Goal: Task Accomplishment & Management: Complete application form

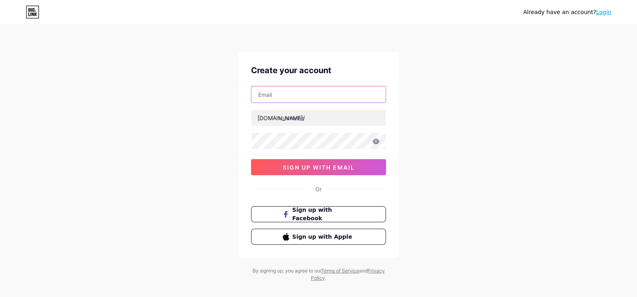
click at [306, 96] on input "text" at bounding box center [319, 94] width 134 height 16
type input "[EMAIL_ADDRESS][DOMAIN_NAME]"
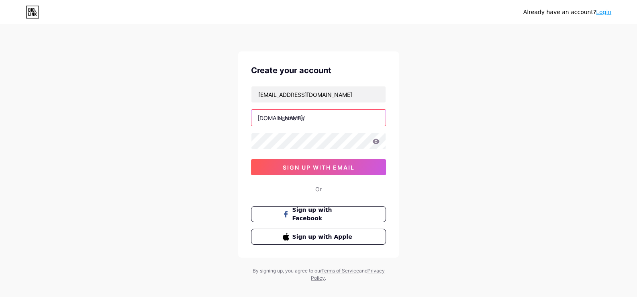
click at [312, 118] on input "text" at bounding box center [319, 118] width 134 height 16
paste input "sandsrealestate"
type input "sandsrealestate"
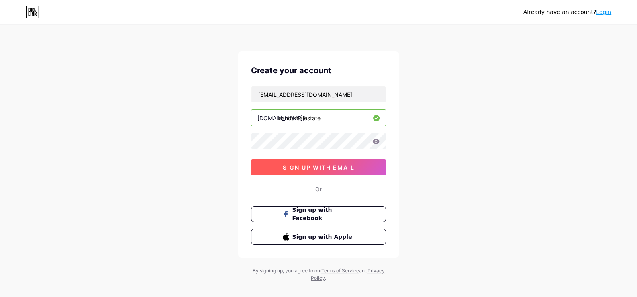
click at [323, 168] on span "sign up with email" at bounding box center [319, 167] width 72 height 7
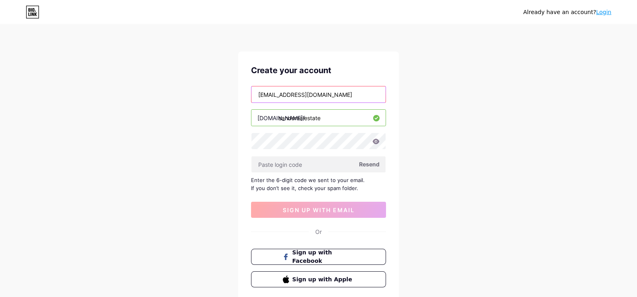
click at [280, 93] on input "[EMAIL_ADDRESS][DOMAIN_NAME]" at bounding box center [319, 94] width 134 height 16
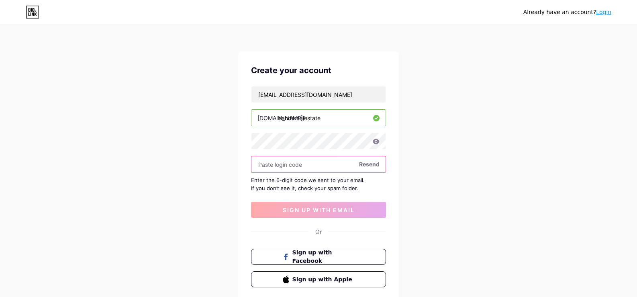
click at [284, 168] on input "text" at bounding box center [319, 164] width 134 height 16
paste input "648078"
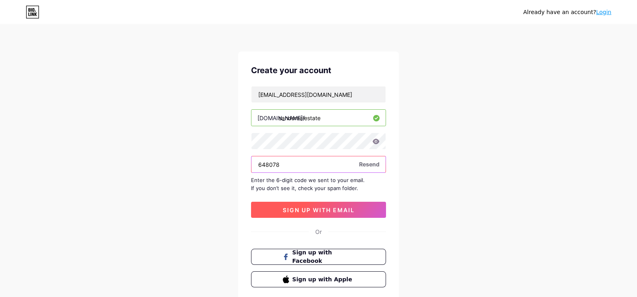
type input "648078"
click at [317, 207] on span "sign up with email" at bounding box center [319, 210] width 72 height 7
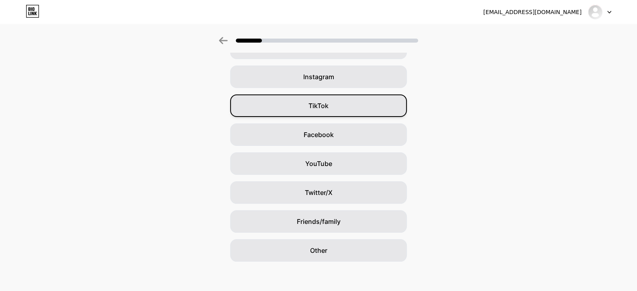
scroll to position [55, 0]
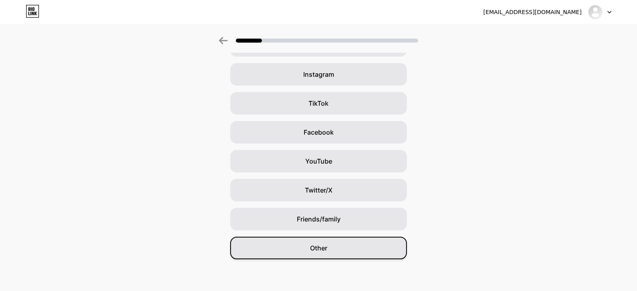
click at [317, 246] on span "Other" at bounding box center [318, 248] width 17 height 10
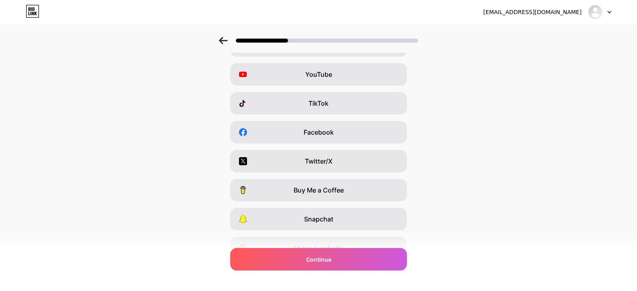
scroll to position [0, 0]
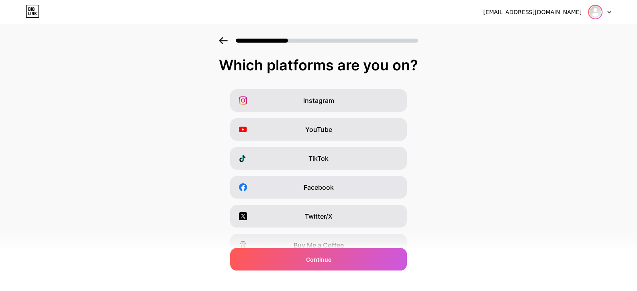
click at [593, 11] on img at bounding box center [595, 12] width 13 height 13
drag, startPoint x: 332, startPoint y: 260, endPoint x: 511, endPoint y: 146, distance: 211.5
click at [331, 260] on span "Continue" at bounding box center [318, 259] width 25 height 8
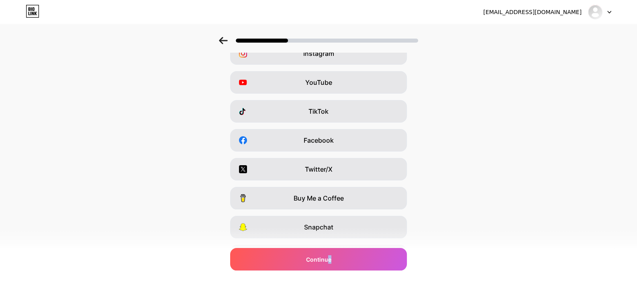
scroll to position [95, 0]
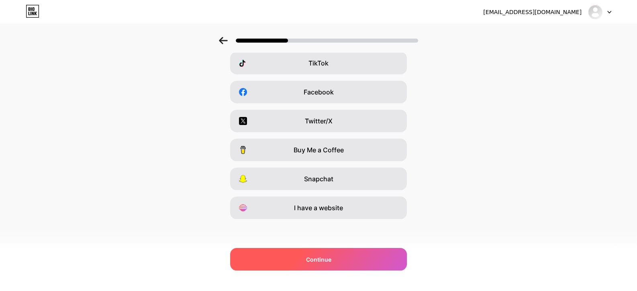
click at [322, 255] on span "Continue" at bounding box center [318, 259] width 25 height 8
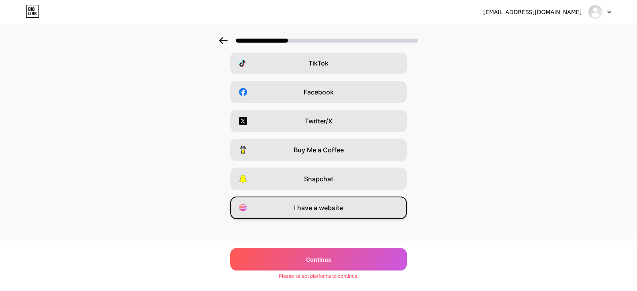
click at [331, 209] on span "I have a website" at bounding box center [318, 208] width 49 height 10
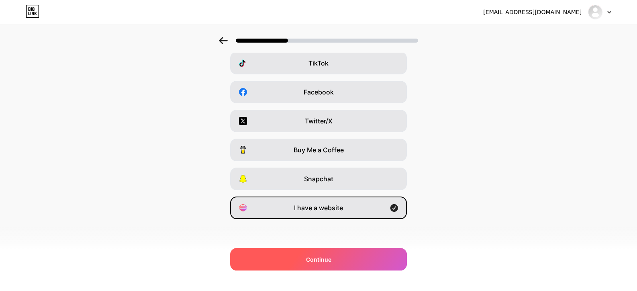
click at [319, 255] on span "Continue" at bounding box center [318, 259] width 25 height 8
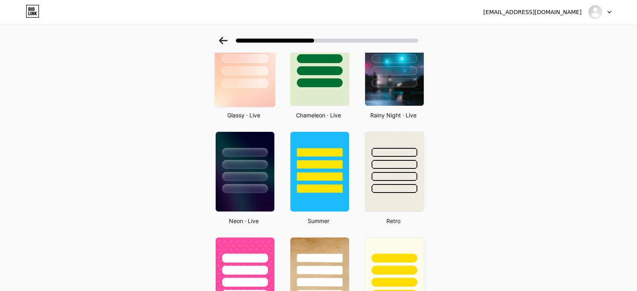
scroll to position [0, 0]
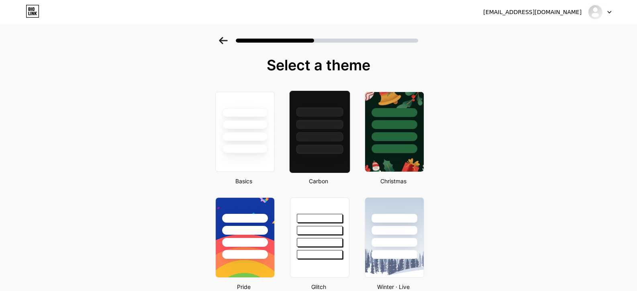
click at [316, 140] on div at bounding box center [319, 136] width 47 height 9
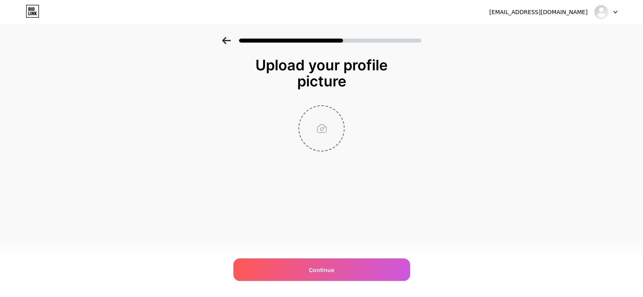
click at [325, 131] on input "file" at bounding box center [321, 128] width 45 height 45
type input "C:\fakepath\Screenshot [DATE] 192018.png"
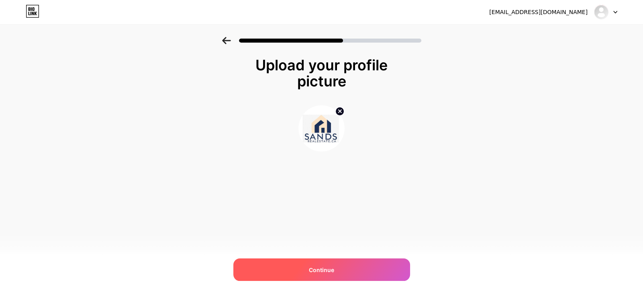
click at [327, 267] on span "Continue" at bounding box center [321, 270] width 25 height 8
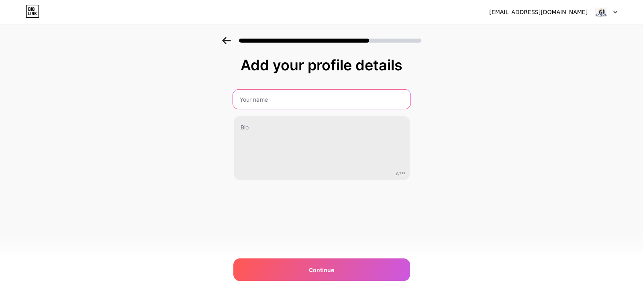
click at [276, 98] on input "text" at bounding box center [322, 99] width 178 height 19
type input "Sands Realestate"
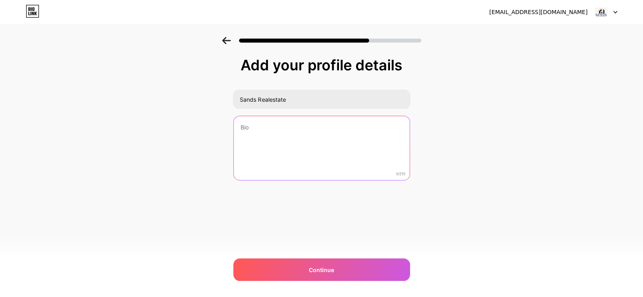
drag, startPoint x: 319, startPoint y: 162, endPoint x: 231, endPoint y: 105, distance: 105.4
click at [319, 162] on textarea at bounding box center [322, 148] width 176 height 65
paste textarea "As trusted real estate agents in [GEOGRAPHIC_DATA], we specialize in buying, se…"
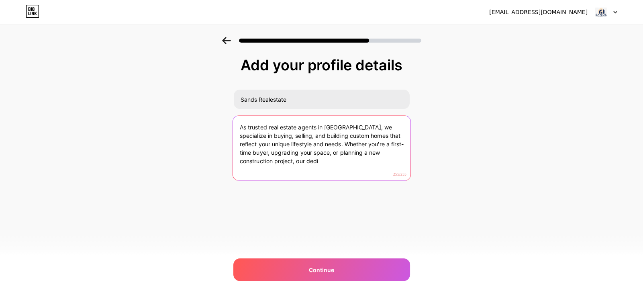
drag, startPoint x: 262, startPoint y: 160, endPoint x: 400, endPoint y: 168, distance: 138.1
click at [399, 170] on textarea "As trusted real estate agents in [GEOGRAPHIC_DATA], we specialize in buying, se…" at bounding box center [322, 148] width 178 height 65
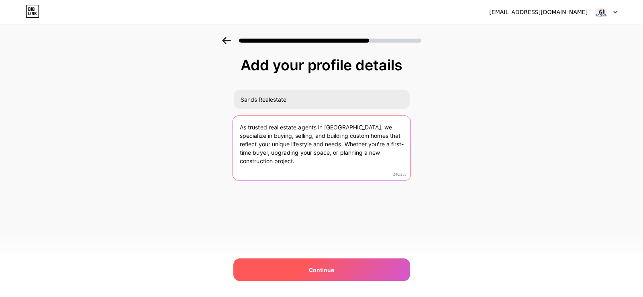
type textarea "As trusted real estate agents in [GEOGRAPHIC_DATA], we specialize in buying, se…"
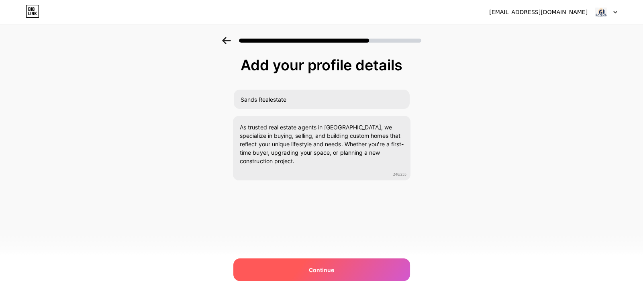
click at [335, 268] on div "Continue" at bounding box center [321, 269] width 177 height 22
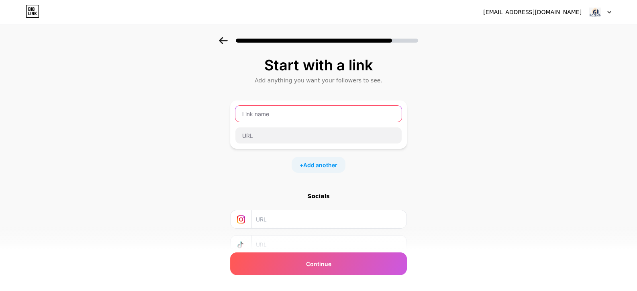
click at [287, 115] on input "text" at bounding box center [318, 114] width 166 height 16
type input "Website"
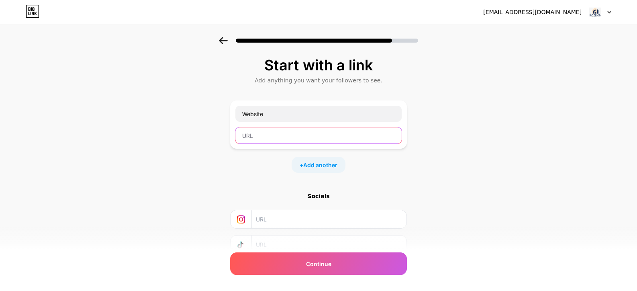
click at [264, 138] on input "text" at bounding box center [318, 135] width 166 height 16
paste input "[URL][DOMAIN_NAME]"
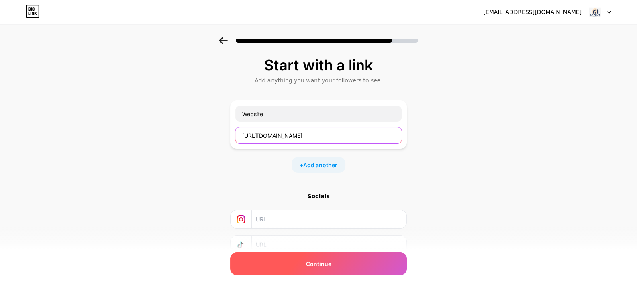
type input "[URL][DOMAIN_NAME]"
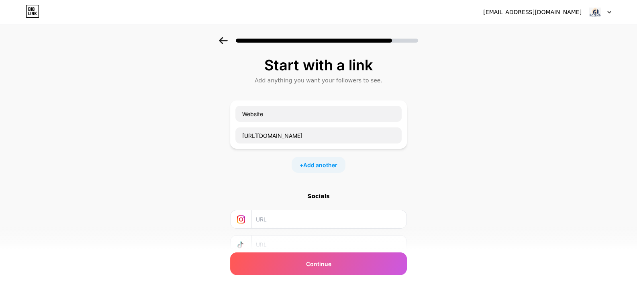
drag, startPoint x: 319, startPoint y: 262, endPoint x: 334, endPoint y: 249, distance: 20.2
click at [320, 262] on span "Continue" at bounding box center [318, 264] width 25 height 8
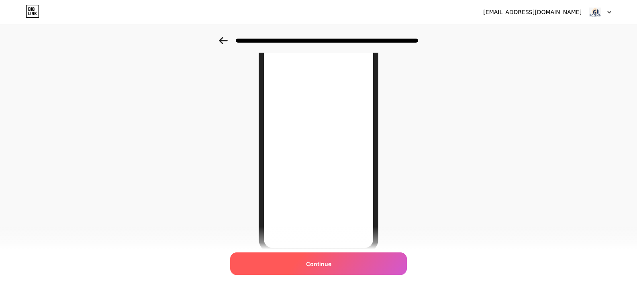
scroll to position [112, 0]
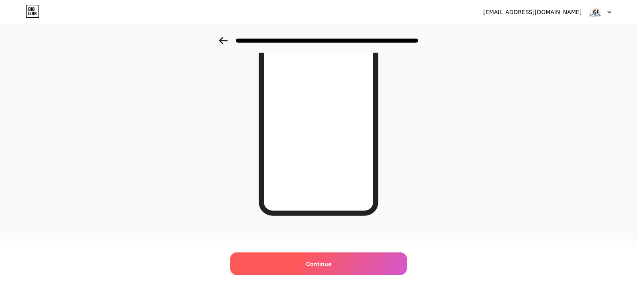
click at [322, 264] on span "Continue" at bounding box center [318, 264] width 25 height 8
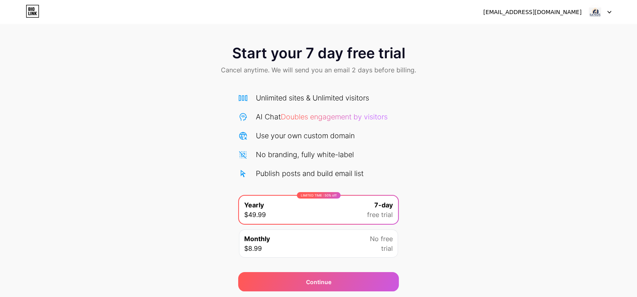
click at [594, 12] on img at bounding box center [595, 11] width 15 height 15
click at [607, 10] on div at bounding box center [599, 12] width 23 height 14
click at [593, 12] on img at bounding box center [595, 11] width 15 height 15
click at [572, 102] on div "Start your 7 day free trial Cancel anytime. We will send you an email 2 days be…" at bounding box center [318, 164] width 637 height 254
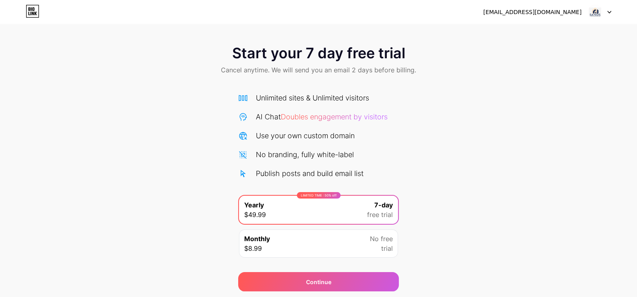
drag, startPoint x: 315, startPoint y: 277, endPoint x: 372, endPoint y: 257, distance: 60.6
click at [315, 278] on div "Continue" at bounding box center [318, 282] width 25 height 8
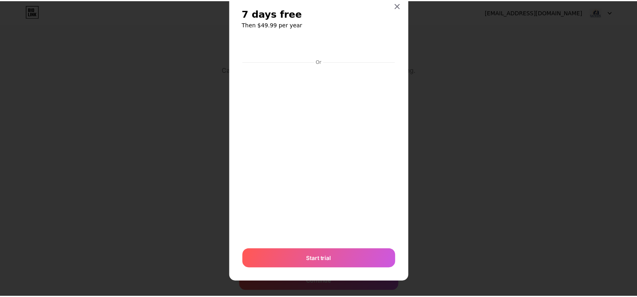
scroll to position [26, 0]
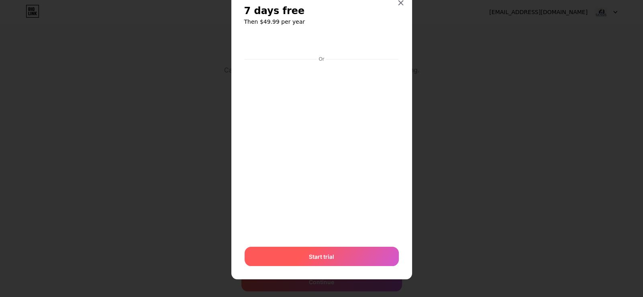
click at [320, 255] on span "Start trial" at bounding box center [321, 256] width 25 height 8
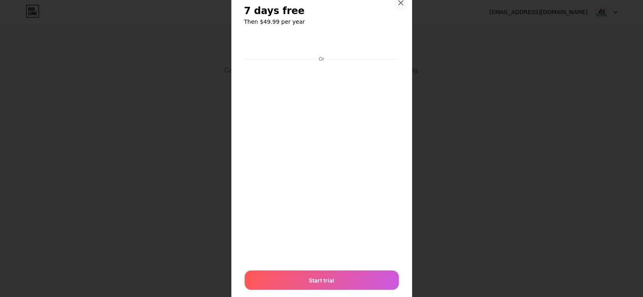
click at [398, 2] on icon at bounding box center [401, 3] width 6 height 6
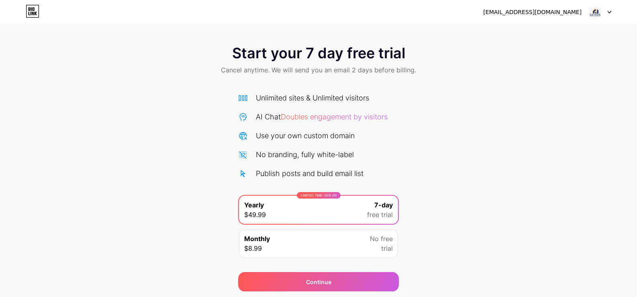
drag, startPoint x: 32, startPoint y: 9, endPoint x: 73, endPoint y: 20, distance: 42.1
click at [32, 9] on icon at bounding box center [33, 9] width 2 height 4
click at [601, 10] on img at bounding box center [595, 11] width 15 height 15
click at [603, 9] on span at bounding box center [595, 11] width 15 height 15
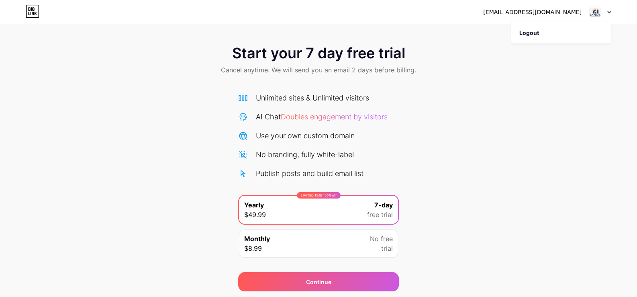
drag, startPoint x: 566, startPoint y: 105, endPoint x: 557, endPoint y: 100, distance: 10.2
click at [566, 105] on div "Start your 7 day free trial Cancel anytime. We will send you an email 2 days be…" at bounding box center [318, 164] width 637 height 254
click at [593, 11] on img at bounding box center [595, 11] width 15 height 15
click at [526, 34] on li "Logout" at bounding box center [561, 33] width 100 height 22
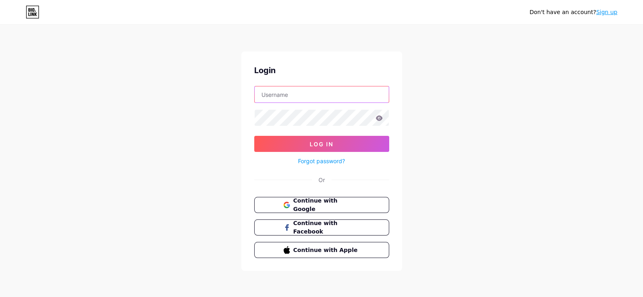
type input "[EMAIL_ADDRESS][DOMAIN_NAME]"
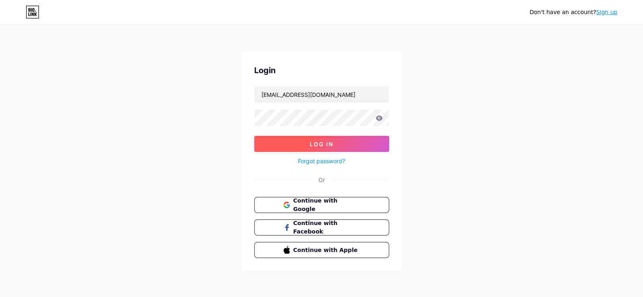
click at [320, 146] on span "Log In" at bounding box center [322, 144] width 24 height 7
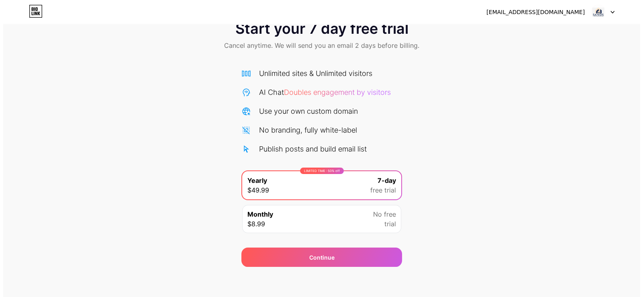
scroll to position [26, 0]
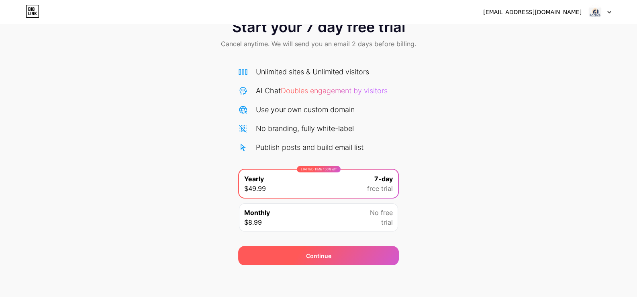
click at [321, 256] on div "Continue" at bounding box center [318, 256] width 25 height 8
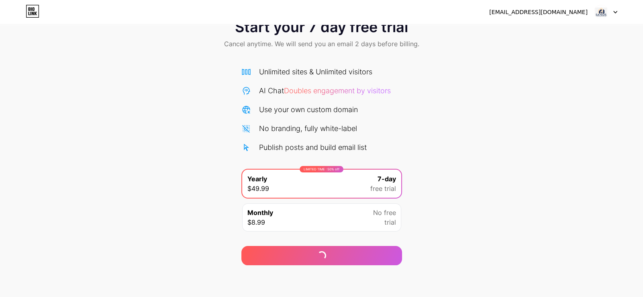
click at [362, 222] on div "Monthly $8.99 No free trial" at bounding box center [321, 217] width 159 height 28
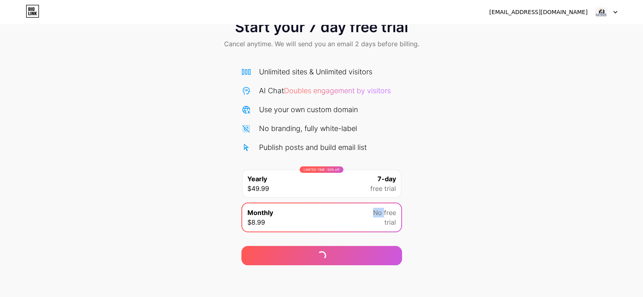
click at [361, 222] on div "Monthly $8.99 No free trial" at bounding box center [321, 217] width 159 height 28
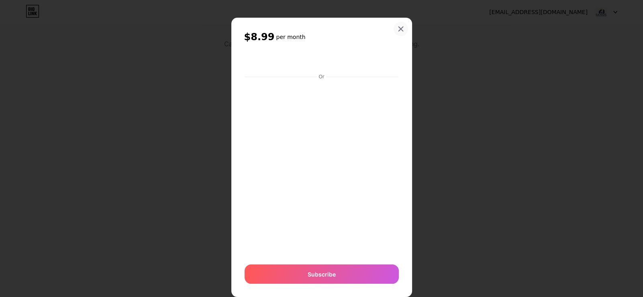
click at [398, 26] on icon at bounding box center [401, 29] width 6 height 6
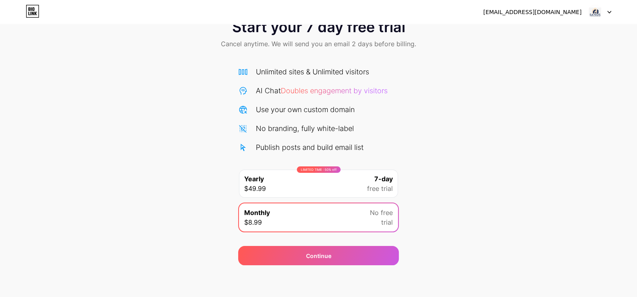
click at [350, 184] on div "LIMITED TIME : 50% off Yearly $49.99 7-day free trial" at bounding box center [318, 184] width 159 height 28
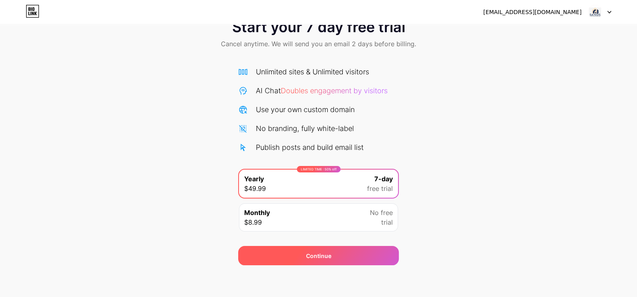
click at [326, 253] on div "Continue" at bounding box center [318, 256] width 25 height 8
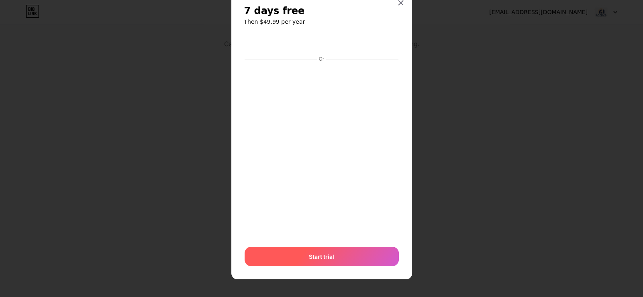
click at [315, 255] on span "Start trial" at bounding box center [321, 256] width 25 height 8
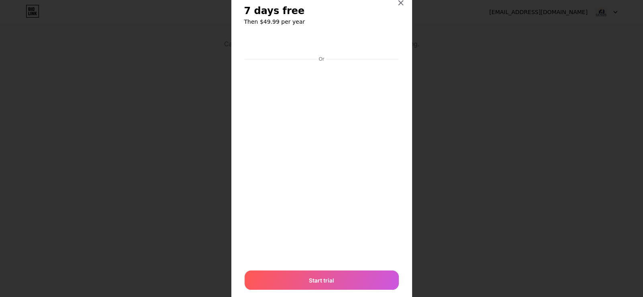
drag, startPoint x: 454, startPoint y: 137, endPoint x: 459, endPoint y: 138, distance: 5.4
click at [457, 138] on div at bounding box center [321, 122] width 643 height 297
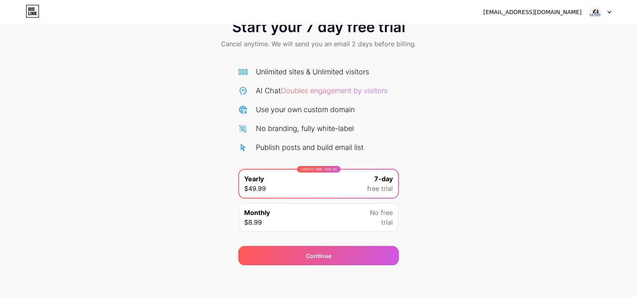
click at [604, 10] on div at bounding box center [599, 12] width 23 height 14
click at [596, 12] on img at bounding box center [595, 11] width 15 height 15
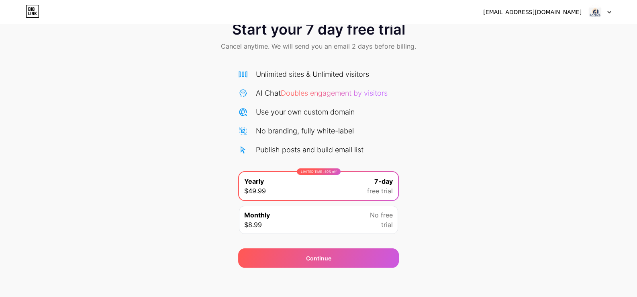
scroll to position [26, 0]
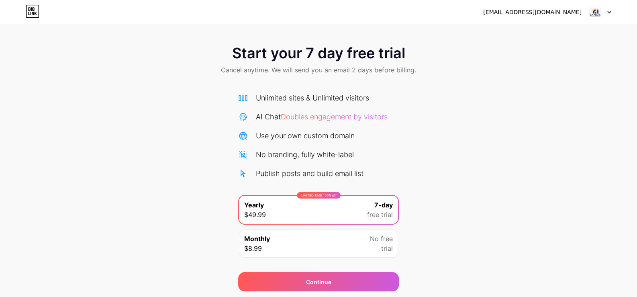
drag, startPoint x: 597, startPoint y: 11, endPoint x: 601, endPoint y: 13, distance: 4.5
click at [597, 11] on img at bounding box center [595, 11] width 15 height 15
click at [536, 31] on li "Logout" at bounding box center [561, 33] width 100 height 22
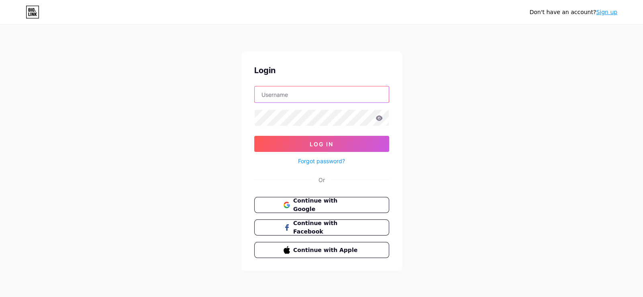
type input "[EMAIL_ADDRESS][DOMAIN_NAME]"
drag, startPoint x: 333, startPoint y: 202, endPoint x: 358, endPoint y: 199, distance: 24.8
click at [333, 202] on span "Continue with Google" at bounding box center [326, 204] width 67 height 17
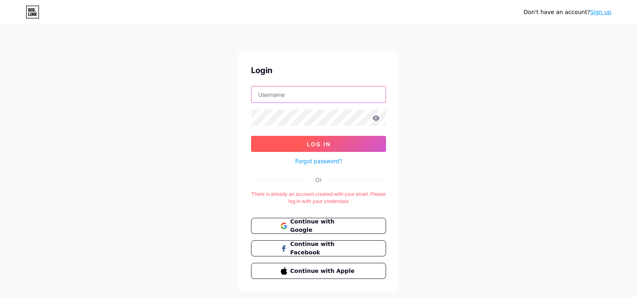
type input "[EMAIL_ADDRESS][DOMAIN_NAME]"
click at [321, 138] on button "Log In" at bounding box center [318, 144] width 135 height 16
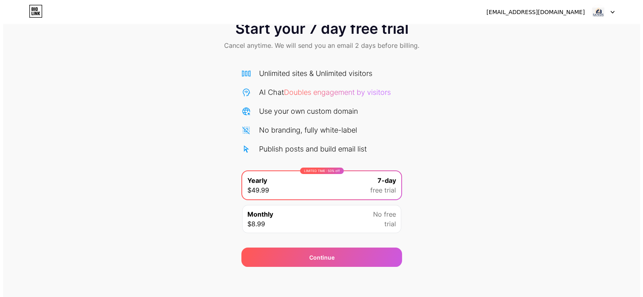
scroll to position [26, 0]
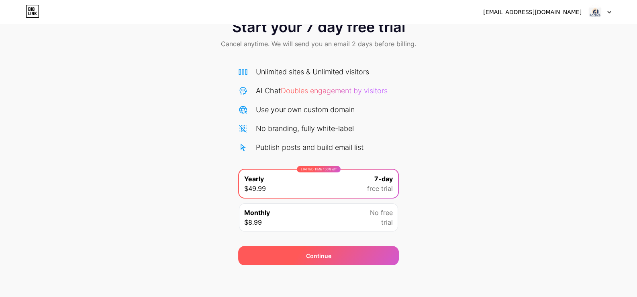
click at [330, 255] on div "Continue" at bounding box center [318, 256] width 25 height 8
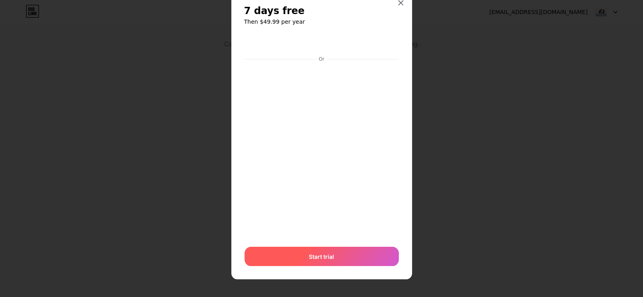
click at [328, 249] on div "Start trial" at bounding box center [322, 256] width 154 height 19
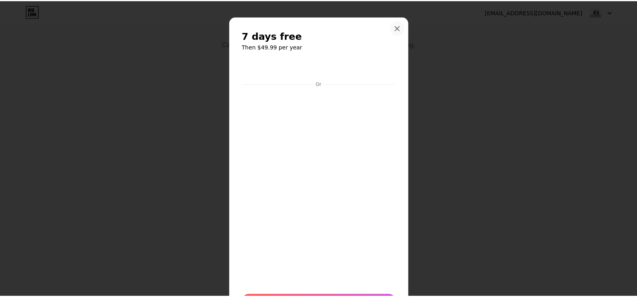
scroll to position [0, 0]
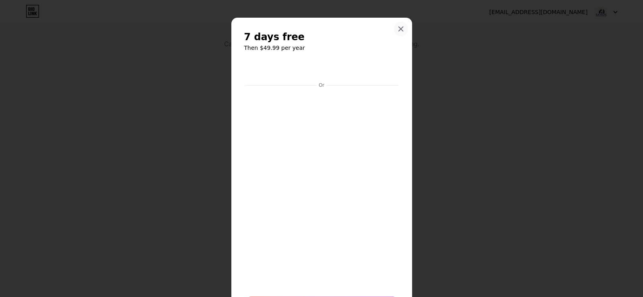
click at [398, 26] on icon at bounding box center [401, 29] width 6 height 6
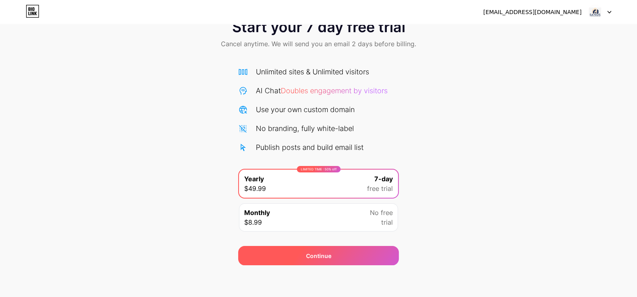
click at [312, 255] on div "Continue" at bounding box center [318, 256] width 25 height 8
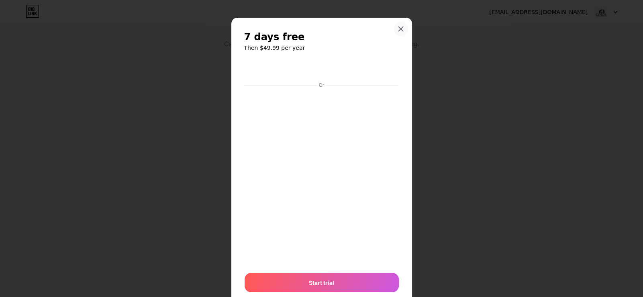
click at [398, 26] on icon at bounding box center [401, 29] width 6 height 6
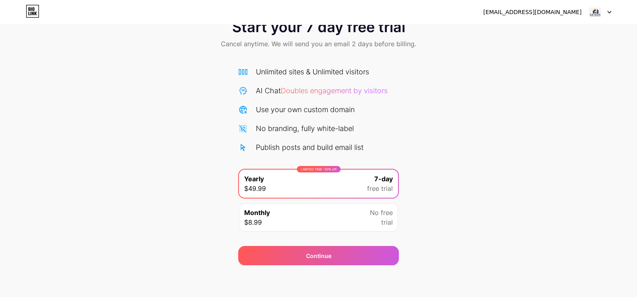
click at [597, 12] on img at bounding box center [595, 11] width 15 height 15
click at [538, 28] on li "Logout" at bounding box center [561, 33] width 100 height 22
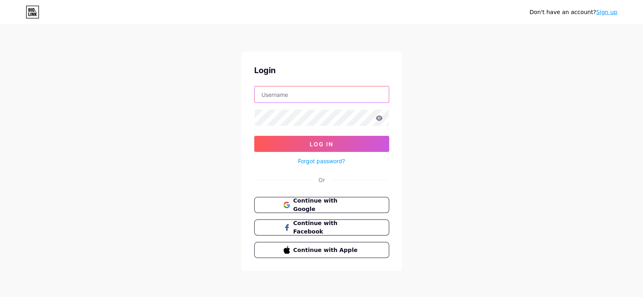
type input "[EMAIL_ADDRESS][DOMAIN_NAME]"
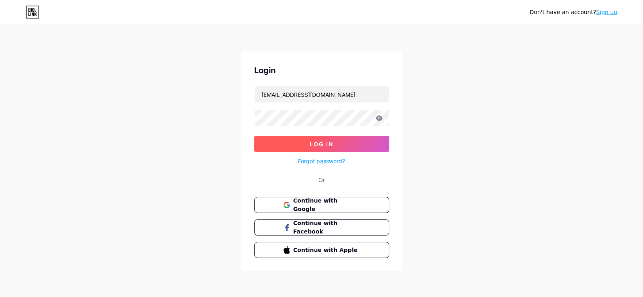
click at [331, 141] on span "Log In" at bounding box center [322, 144] width 24 height 7
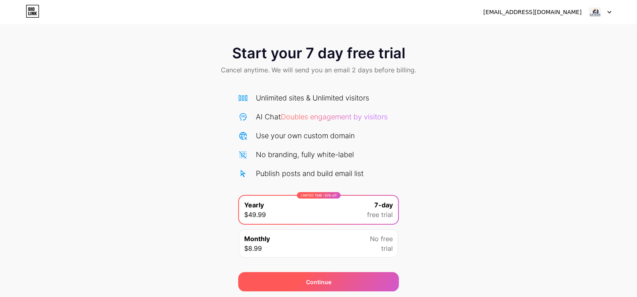
click at [321, 279] on div "Continue" at bounding box center [318, 282] width 25 height 8
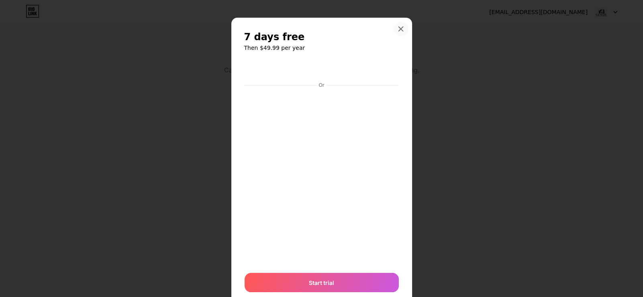
click at [399, 28] on icon at bounding box center [401, 29] width 4 height 4
